Goal: Information Seeking & Learning: Learn about a topic

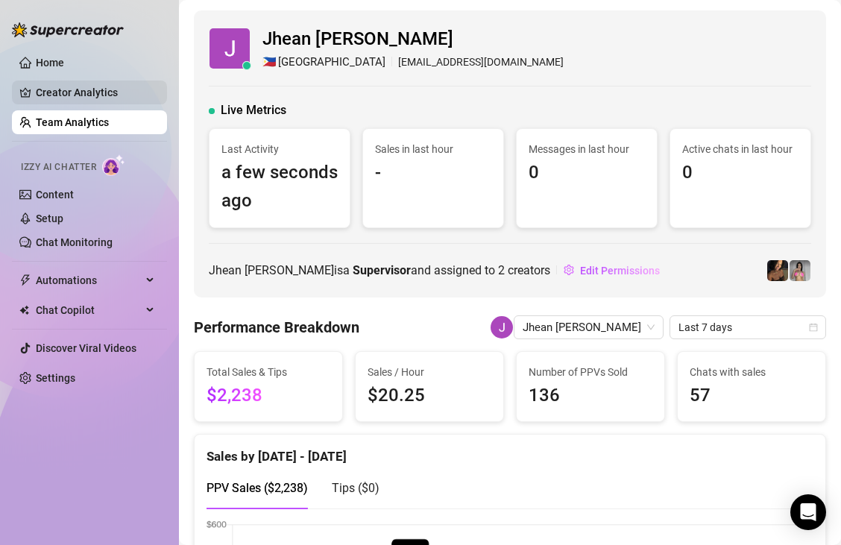
click at [121, 98] on link "Creator Analytics" at bounding box center [95, 92] width 119 height 24
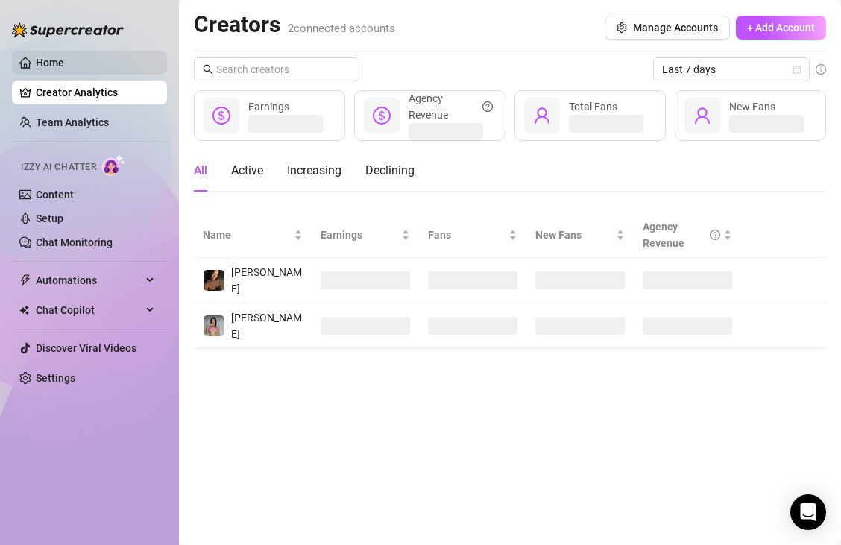
click at [64, 69] on link "Home" at bounding box center [50, 63] width 28 height 12
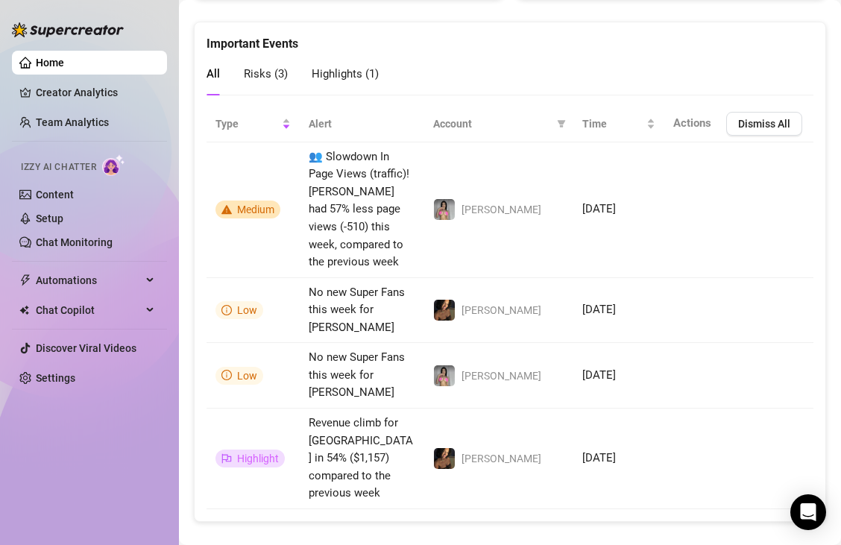
scroll to position [915, 0]
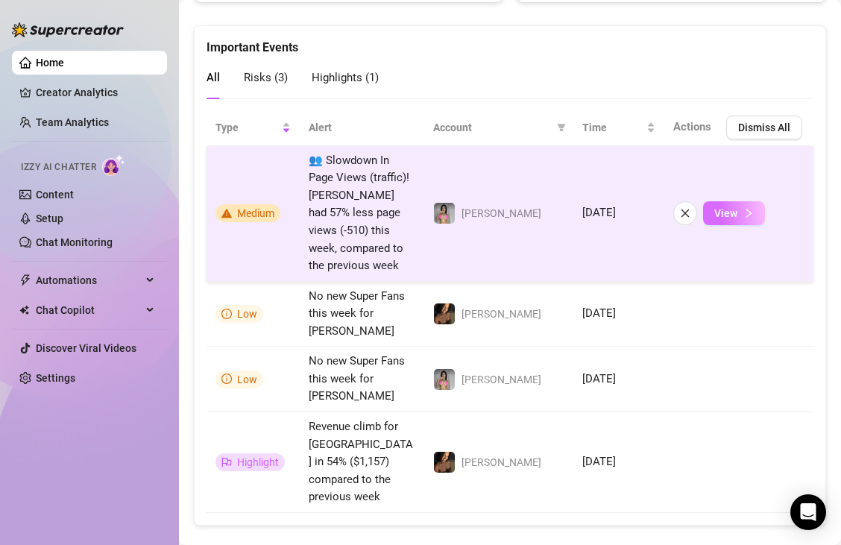
click at [746, 213] on icon "right" at bounding box center [748, 213] width 5 height 9
